Goal: Transaction & Acquisition: Purchase product/service

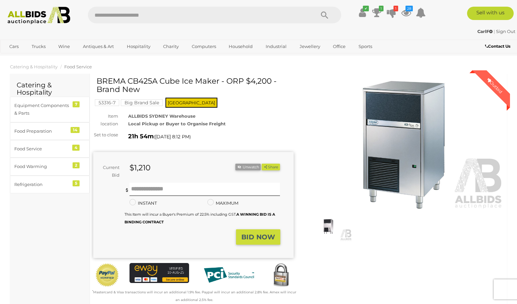
scroll to position [4, 0]
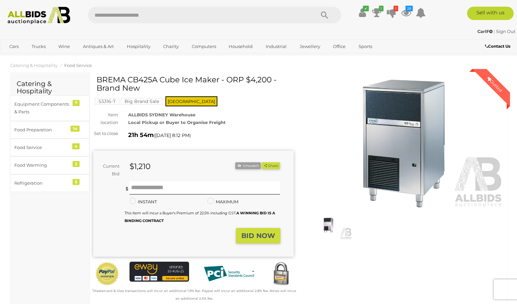
click at [254, 239] on strong "BID NOW" at bounding box center [258, 235] width 34 height 8
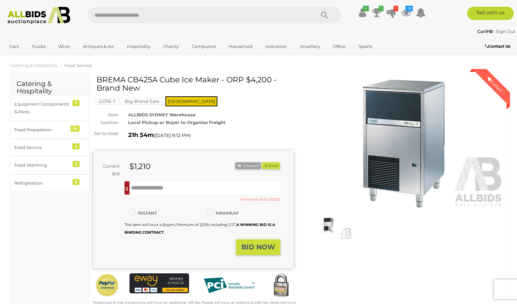
click at [257, 251] on strong "BID NOW" at bounding box center [258, 247] width 34 height 8
click at [256, 248] on strong "BID NOW" at bounding box center [258, 247] width 34 height 8
click at [165, 186] on input "text" at bounding box center [205, 187] width 151 height 13
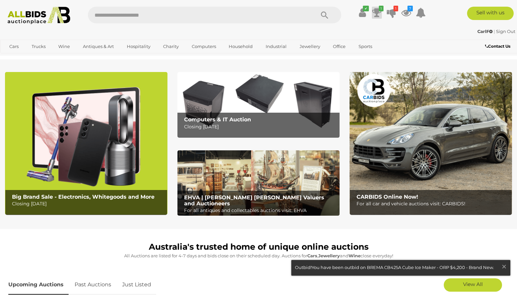
click at [377, 12] on icon at bounding box center [376, 13] width 9 height 12
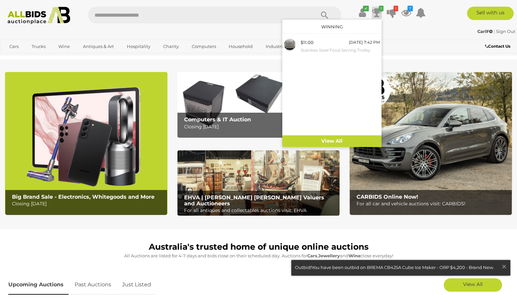
click at [246, 12] on input "text" at bounding box center [198, 15] width 221 height 17
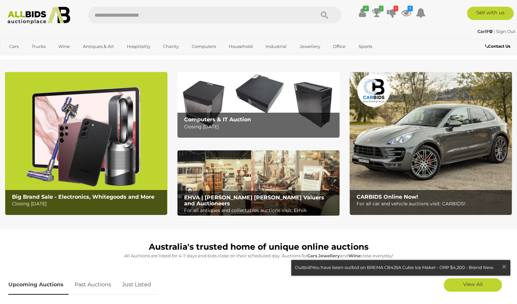
click at [235, 179] on img at bounding box center [258, 182] width 162 height 65
